Goal: Information Seeking & Learning: Understand process/instructions

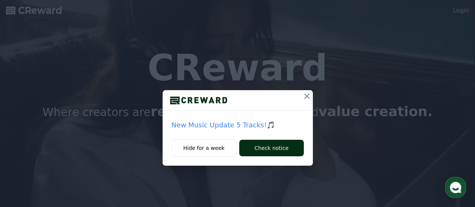
click at [257, 152] on button "Check notice" at bounding box center [271, 148] width 64 height 17
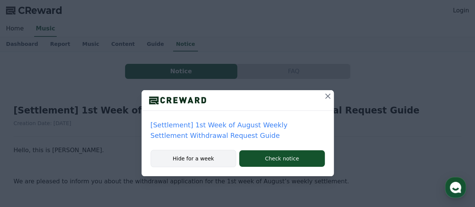
click at [224, 160] on button "Hide for a week" at bounding box center [194, 158] width 86 height 17
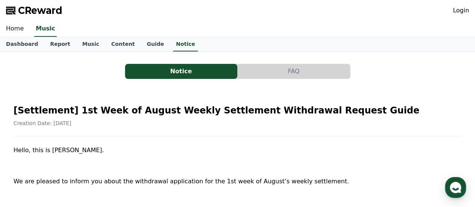
click at [19, 30] on link "Home" at bounding box center [15, 29] width 30 height 16
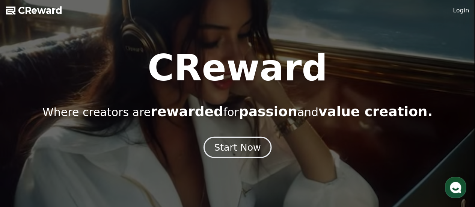
click at [223, 145] on div "Start Now" at bounding box center [237, 147] width 47 height 13
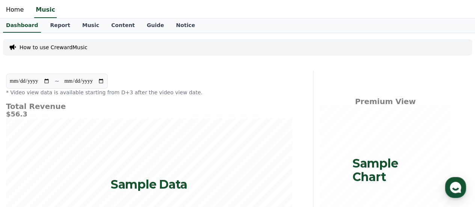
scroll to position [12, 0]
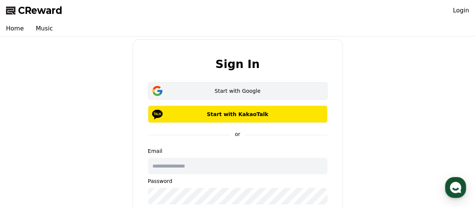
click at [297, 90] on div "Start with Google" at bounding box center [238, 91] width 158 height 8
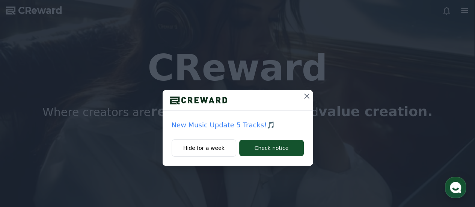
click at [118, 31] on div "New Music Update 5 Tracks!🎵 Hide for a week Check notice" at bounding box center [237, 89] width 475 height 178
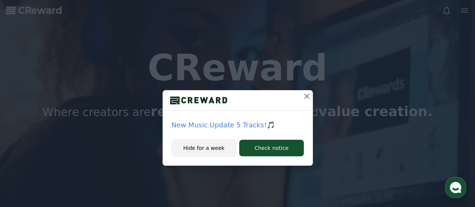
click at [207, 149] on button "Hide for a week" at bounding box center [204, 147] width 65 height 17
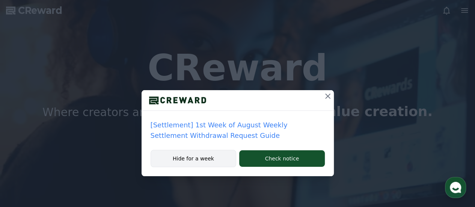
click at [210, 163] on button "Hide for a week" at bounding box center [194, 158] width 86 height 17
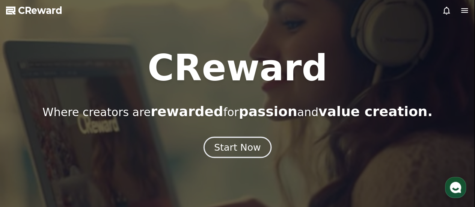
click at [233, 148] on div "Start Now" at bounding box center [237, 147] width 47 height 13
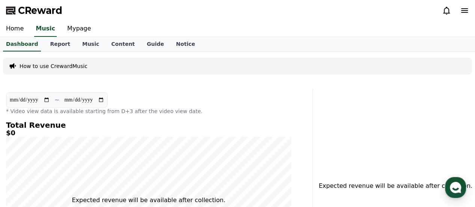
scroll to position [0, 0]
click at [65, 33] on link "Mypage" at bounding box center [79, 29] width 36 height 16
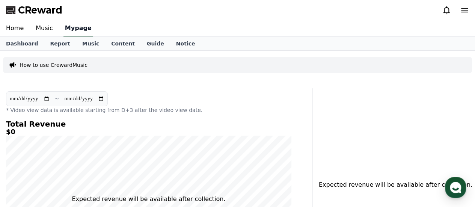
click at [69, 33] on link "Mypage" at bounding box center [78, 29] width 30 height 16
select select "**********"
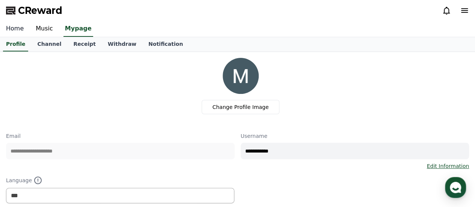
click at [11, 30] on link "Home" at bounding box center [15, 29] width 30 height 16
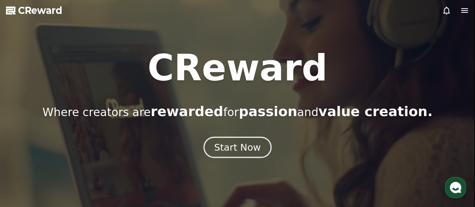
click at [234, 148] on div "Start Now" at bounding box center [237, 147] width 47 height 13
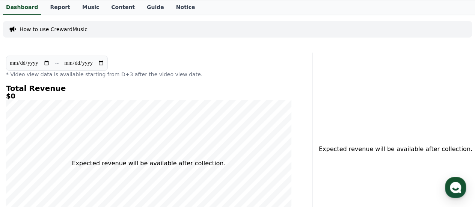
scroll to position [36, 0]
click at [57, 30] on p "How to use CrewardMusic" at bounding box center [54, 30] width 68 height 8
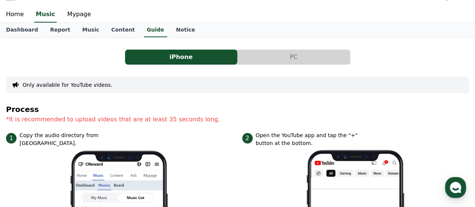
scroll to position [5, 0]
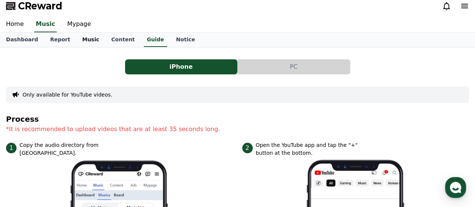
click at [86, 39] on link "Music" at bounding box center [90, 40] width 29 height 14
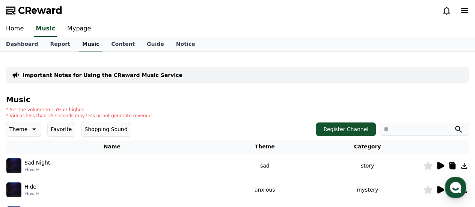
click at [82, 39] on link "Music" at bounding box center [90, 44] width 23 height 14
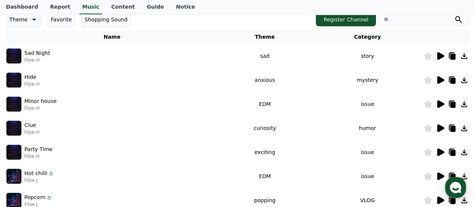
scroll to position [98, 0]
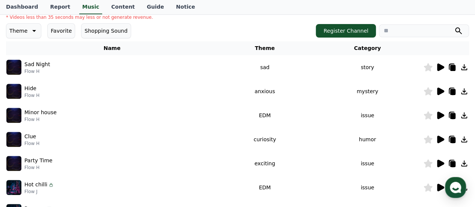
click at [438, 67] on icon at bounding box center [440, 67] width 7 height 8
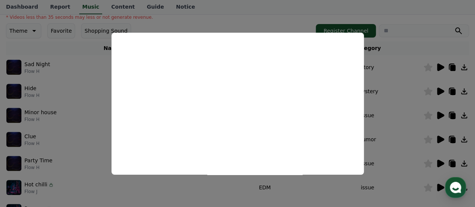
click at [416, 86] on button "close modal" at bounding box center [237, 103] width 475 height 207
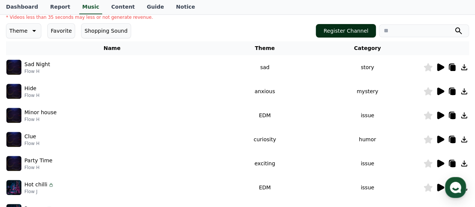
click at [355, 34] on button "Register Channel" at bounding box center [346, 31] width 60 height 14
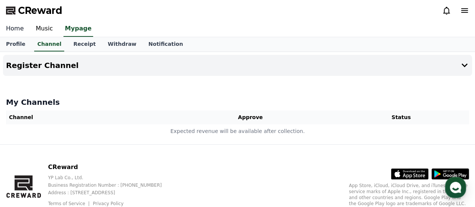
click at [14, 27] on link "Home" at bounding box center [15, 29] width 30 height 16
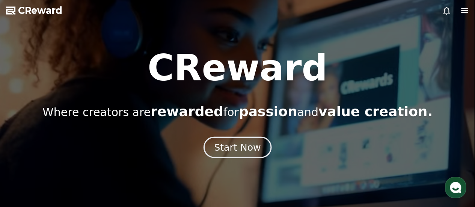
click at [214, 148] on button "Start Now" at bounding box center [237, 146] width 68 height 21
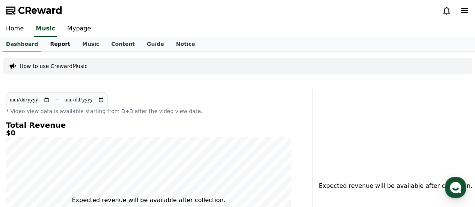
click at [52, 46] on link "Report" at bounding box center [60, 44] width 32 height 14
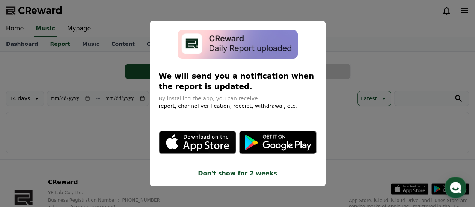
click at [73, 84] on button "close modal" at bounding box center [237, 103] width 475 height 207
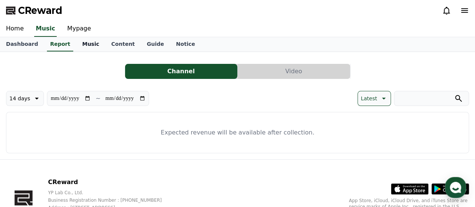
click at [90, 46] on link "Music" at bounding box center [90, 44] width 29 height 14
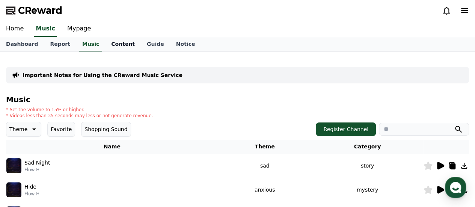
click at [107, 45] on link "Content" at bounding box center [123, 44] width 36 height 14
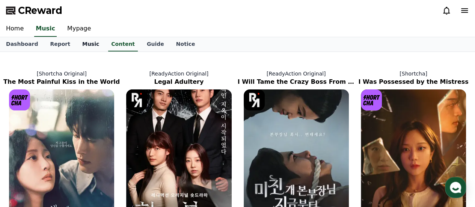
click at [77, 46] on link "Music" at bounding box center [90, 44] width 29 height 14
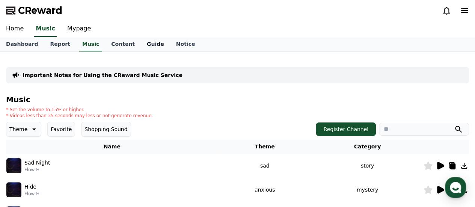
click at [141, 45] on link "Guide" at bounding box center [155, 44] width 29 height 14
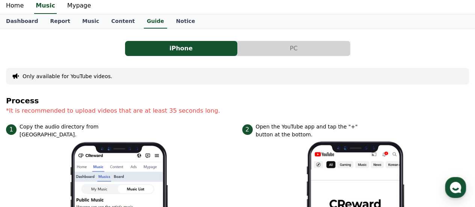
scroll to position [25, 0]
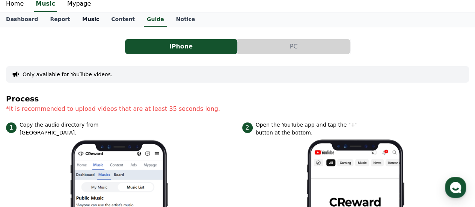
click at [79, 18] on link "Music" at bounding box center [90, 19] width 29 height 14
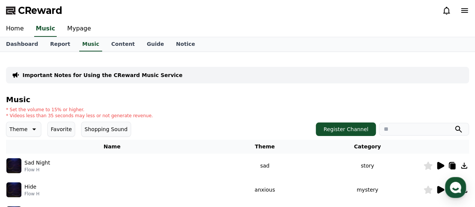
click at [438, 166] on icon at bounding box center [440, 166] width 7 height 8
